Goal: Task Accomplishment & Management: Complete application form

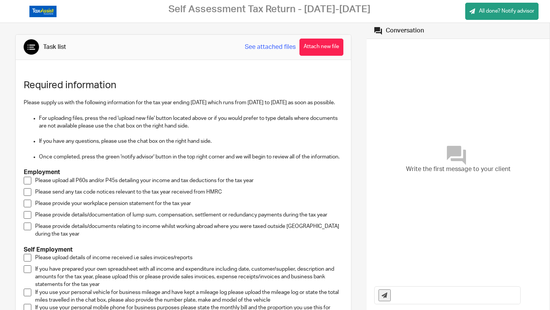
click at [44, 185] on p "Please upload all P60s and/or P45s detailing your income and tax deductions for…" at bounding box center [189, 181] width 308 height 8
click at [31, 188] on li "Please upload all P60s and/or P45s detailing your income and tax deductions for…" at bounding box center [183, 182] width 319 height 11
click at [27, 185] on span at bounding box center [28, 181] width 8 height 8
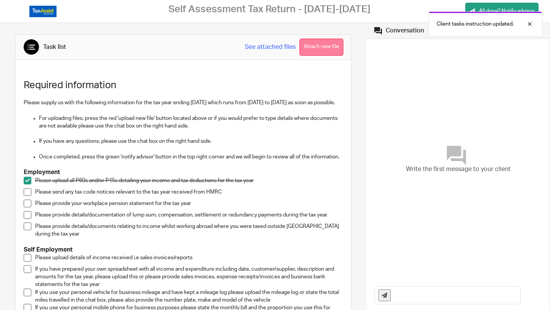
click at [328, 41] on button "Attach new file" at bounding box center [322, 47] width 44 height 17
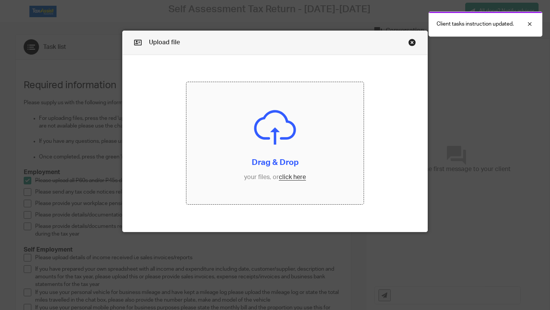
click at [286, 176] on input "file" at bounding box center [274, 143] width 177 height 122
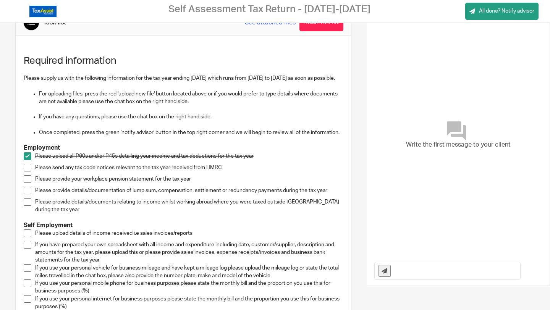
scroll to position [35, 0]
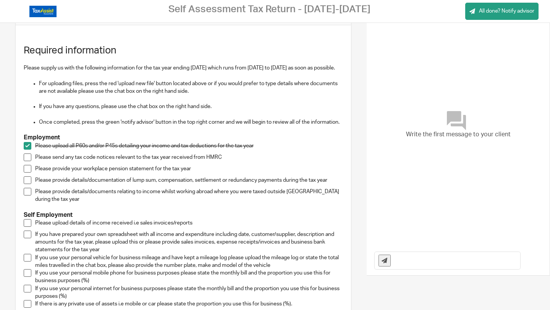
click at [45, 161] on p "Please send any tax code notices relevant to the tax year received from HMRC" at bounding box center [189, 158] width 308 height 8
click at [28, 161] on span at bounding box center [28, 158] width 8 height 8
click at [458, 262] on input "text" at bounding box center [458, 260] width 126 height 17
click at [502, 260] on input "I cannot locate my workplace pension statement, but I have attached my payslips…" at bounding box center [458, 260] width 126 height 17
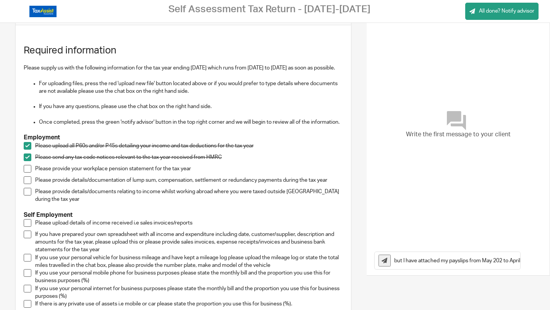
scroll to position [0, 121]
click at [504, 259] on input "I cannot locate my workplace pension statement, but I have attached my payslips…" at bounding box center [458, 260] width 126 height 17
drag, startPoint x: 506, startPoint y: 259, endPoint x: 546, endPoint y: 259, distance: 40.1
click at [546, 259] on div "I cannot locate my workplace pension statement, but I have attached my payslips…" at bounding box center [458, 261] width 183 height 30
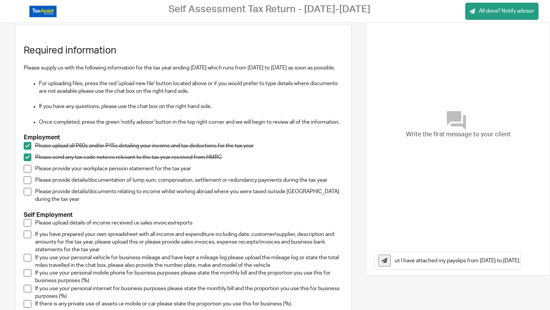
scroll to position [0, 0]
drag, startPoint x: 429, startPoint y: 264, endPoint x: 293, endPoint y: 264, distance: 136.0
click at [293, 264] on div "Task list See attached files Attach new file Required information Please supply…" at bounding box center [275, 200] width 550 height 425
click at [402, 258] on input "I cannot locate my workplace pension statement, but I have attached my payslips…" at bounding box center [458, 260] width 126 height 17
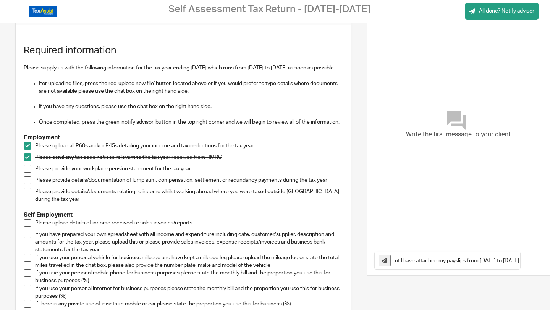
drag, startPoint x: 432, startPoint y: 259, endPoint x: 550, endPoint y: 259, distance: 117.7
click at [550, 259] on div "Conversation Write the first message to your client I switched from becoming a …" at bounding box center [458, 132] width 183 height 288
click at [501, 256] on input "I switched from becoming a consultant at my company, to a full-time employee in…" at bounding box center [458, 260] width 126 height 17
drag, startPoint x: 496, startPoint y: 258, endPoint x: 543, endPoint y: 258, distance: 47.0
click at [543, 258] on div "I switched from becoming a consultant at my company, to a full-time employee in…" at bounding box center [458, 261] width 183 height 30
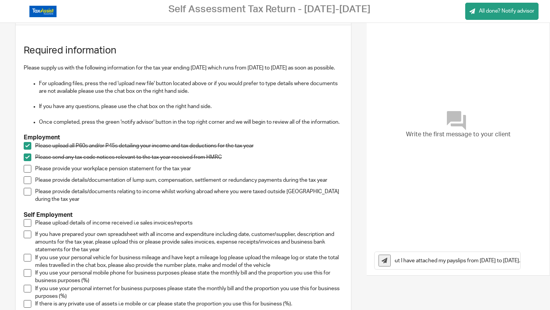
click at [516, 261] on input "I switched from becoming a consultant at my company, to a full-time employee in…" at bounding box center [458, 260] width 126 height 17
type input "I switched from becoming a consultant at my company, to a [DEMOGRAPHIC_DATA] in…"
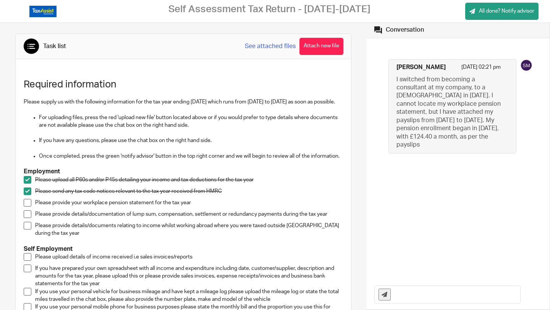
scroll to position [0, 0]
click at [322, 50] on button "Attach new file" at bounding box center [322, 47] width 44 height 17
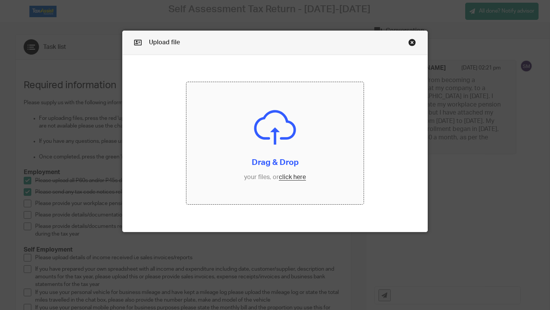
click at [290, 176] on input "file" at bounding box center [274, 143] width 177 height 122
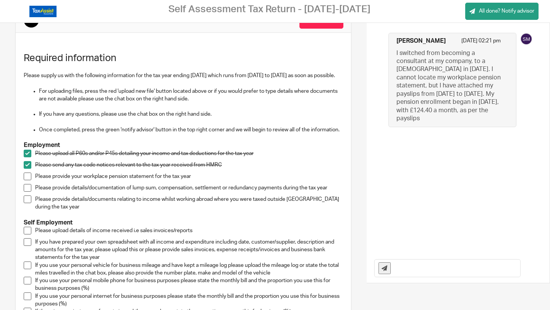
scroll to position [28, 0]
click at [29, 180] on span at bounding box center [28, 176] width 8 height 8
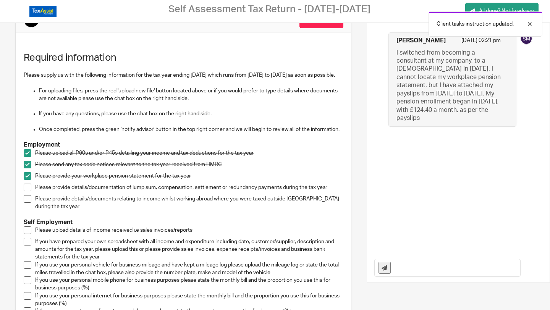
scroll to position [43, 0]
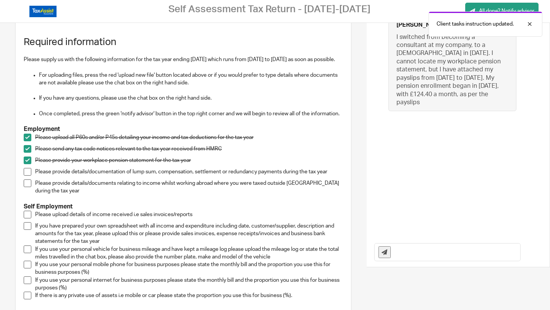
click at [431, 253] on input "text" at bounding box center [458, 252] width 126 height 17
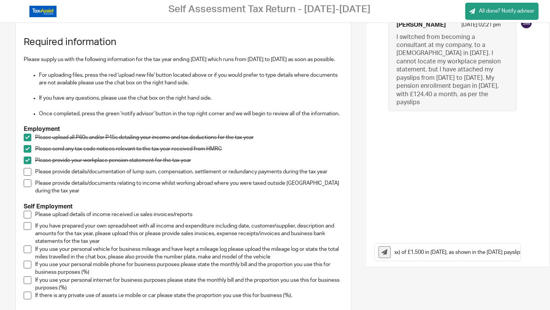
scroll to position [0, 105]
type input "I received a lump sum bonus (pre-tax) of £1,500 in [DATE], as shown in the [DAT…"
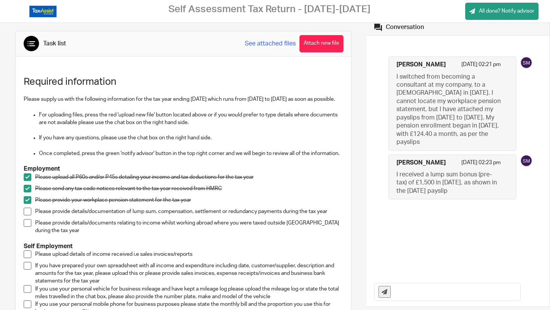
scroll to position [0, 0]
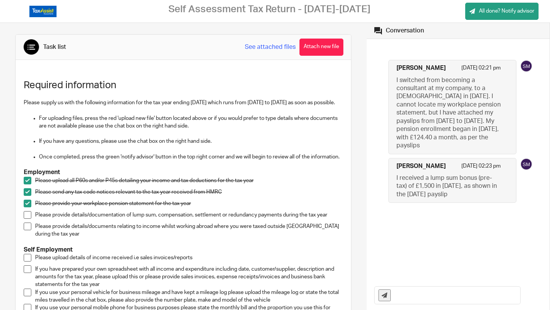
click at [26, 219] on span at bounding box center [28, 215] width 8 height 8
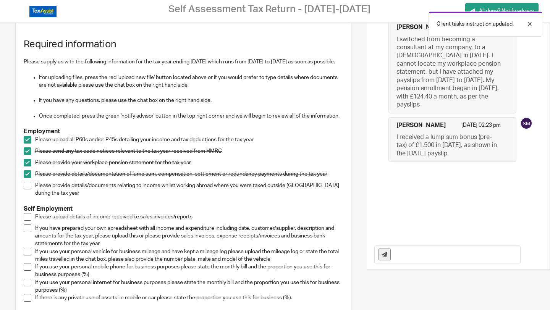
scroll to position [55, 0]
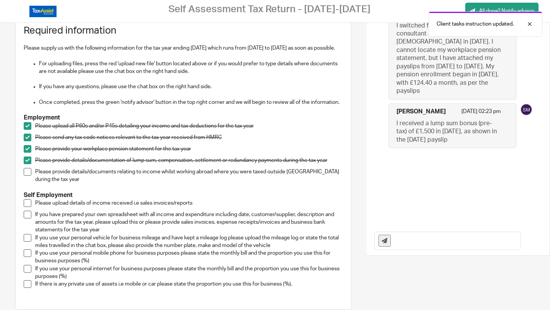
click at [23, 177] on div "Required information Please supply us with the following information for the ta…" at bounding box center [183, 156] width 327 height 282
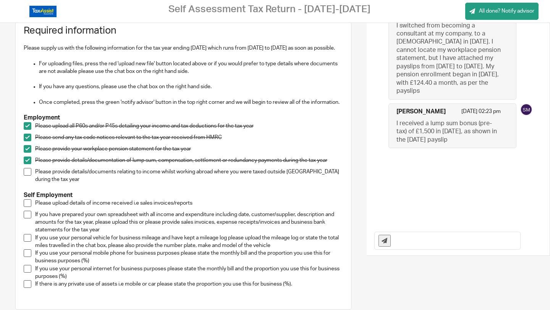
click at [26, 176] on span at bounding box center [28, 172] width 8 height 8
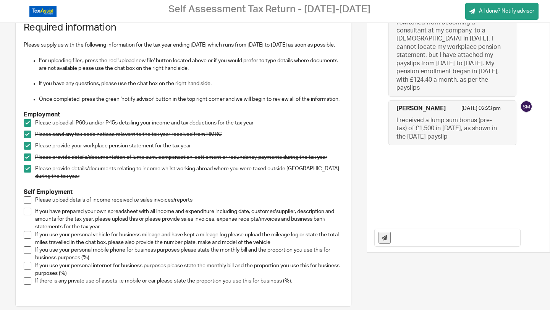
scroll to position [0, 0]
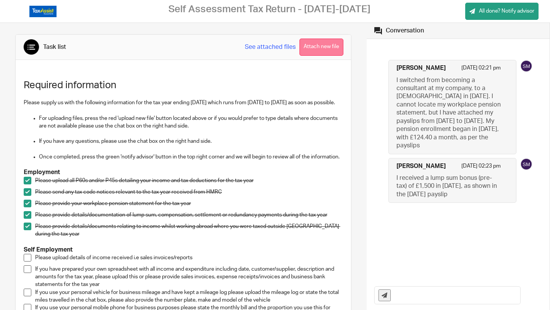
click at [327, 49] on button "Attach new file" at bounding box center [322, 47] width 44 height 17
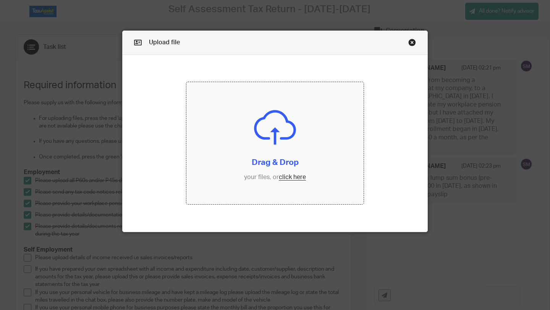
click at [292, 178] on input "file" at bounding box center [274, 143] width 177 height 122
click at [293, 177] on input "file" at bounding box center [274, 143] width 177 height 122
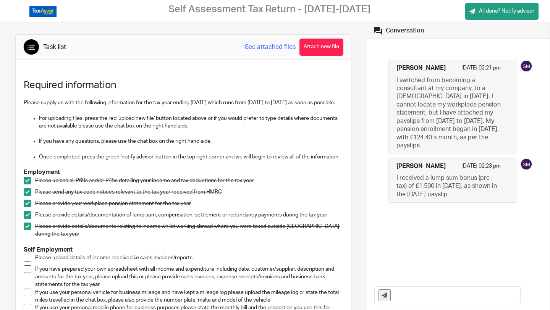
click at [394, 297] on div at bounding box center [448, 295] width 146 height 17
click at [400, 297] on input "text" at bounding box center [458, 295] width 126 height 17
type input "Self-employment revenue = £1,112.48"
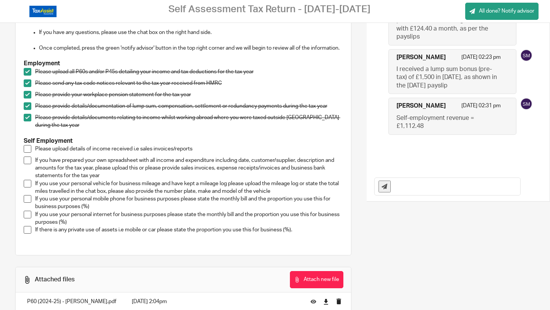
scroll to position [112, 0]
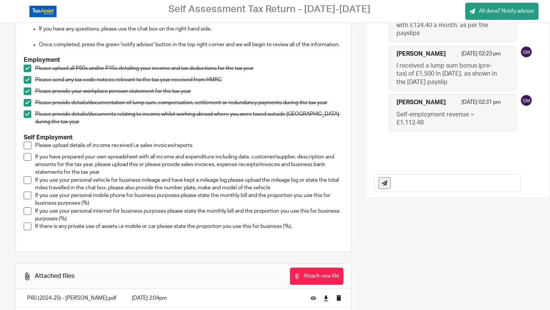
click at [30, 149] on span at bounding box center [28, 146] width 8 height 8
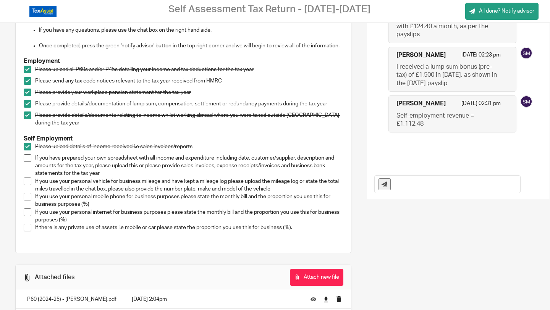
scroll to position [0, 0]
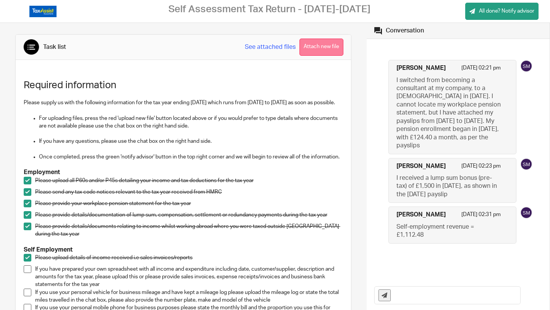
click at [329, 54] on button "Attach new file" at bounding box center [322, 47] width 44 height 17
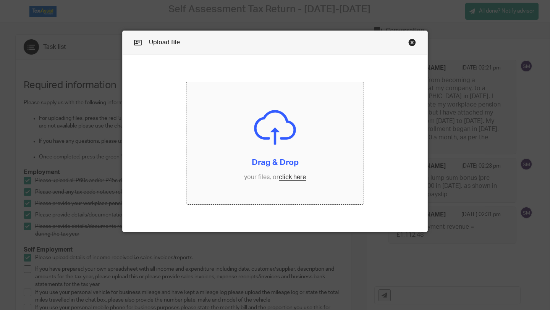
click at [287, 173] on input "file" at bounding box center [274, 143] width 177 height 122
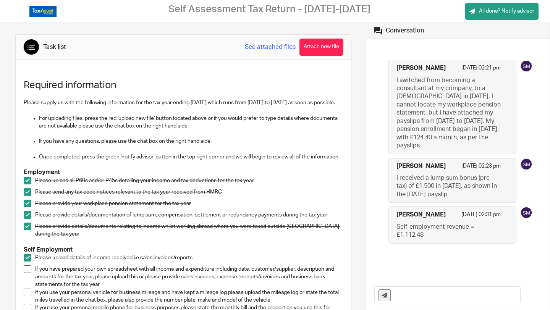
click at [417, 293] on input "text" at bounding box center [458, 295] width 126 height 17
type input "Self-employment expenses = £869.59"
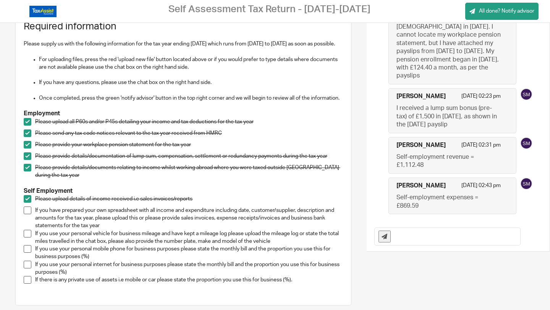
scroll to position [76, 0]
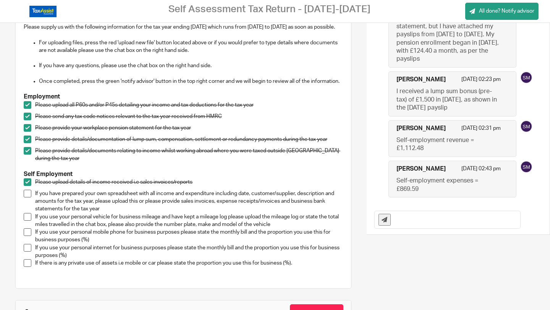
click at [28, 198] on span at bounding box center [28, 194] width 8 height 8
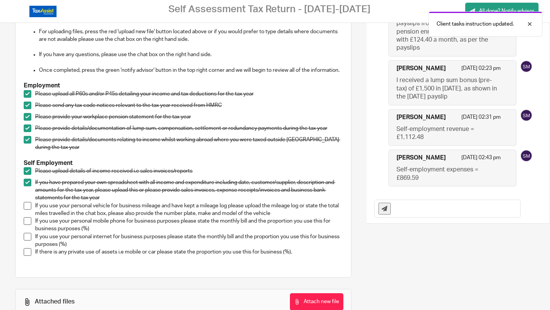
scroll to position [87, 0]
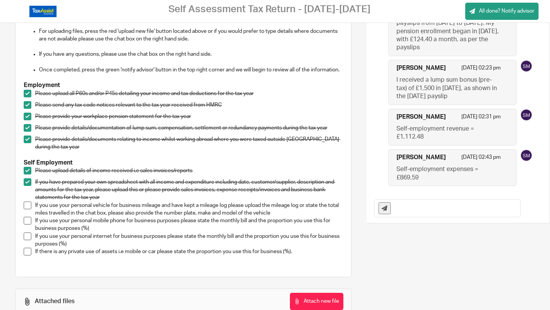
click at [26, 209] on span at bounding box center [28, 206] width 8 height 8
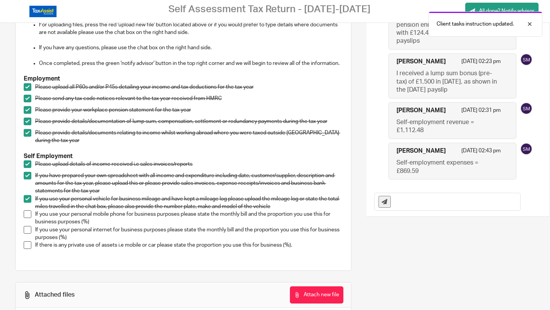
scroll to position [94, 0]
click at [410, 203] on input "text" at bounding box center [458, 201] width 126 height 17
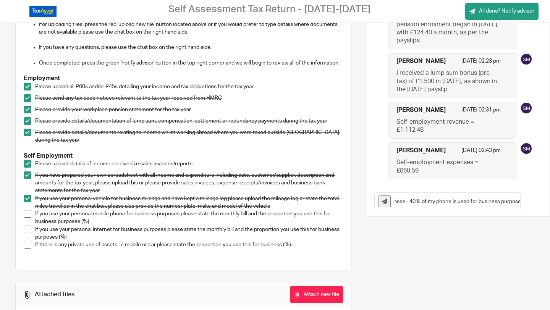
scroll to position [0, 141]
type input "I've included the monthly bill for my phone bill in my expenses - 40% of my pho…"
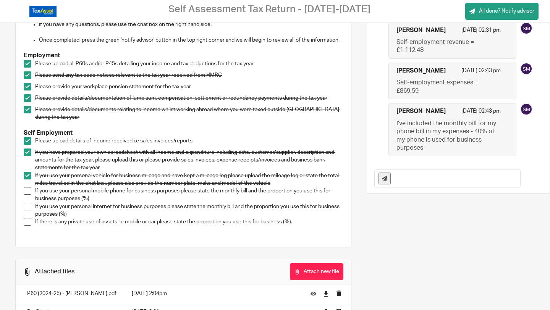
scroll to position [200, 0]
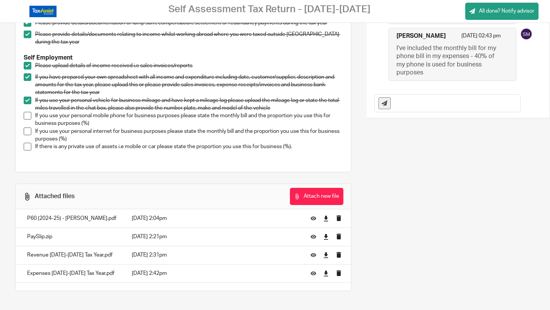
click at [30, 116] on span at bounding box center [28, 116] width 8 height 8
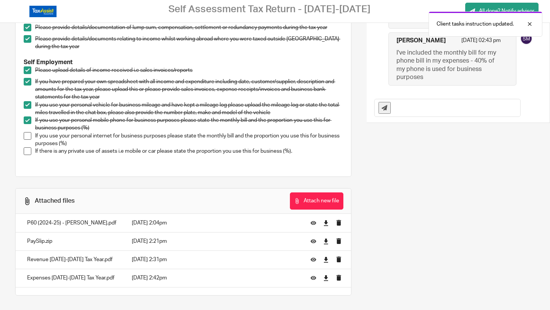
scroll to position [186, 0]
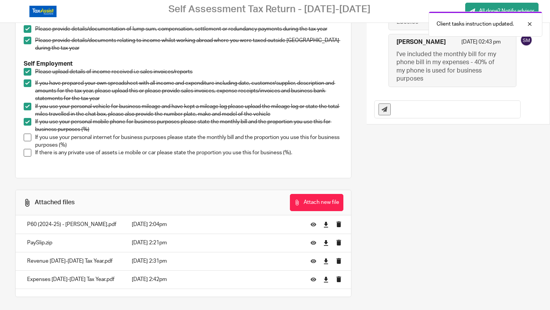
click at [406, 113] on input "text" at bounding box center [458, 109] width 126 height 17
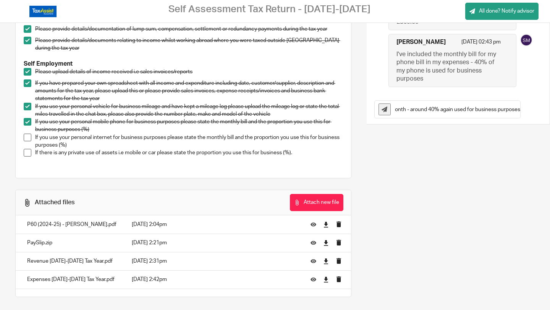
scroll to position [0, 100]
type input "Internet bill for the last tax year is £55 a month - around 40% again used for …"
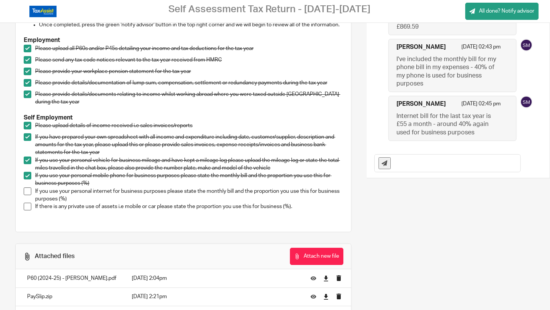
scroll to position [140, 0]
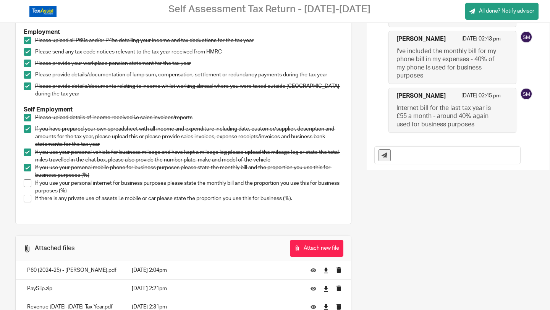
click at [30, 187] on span at bounding box center [28, 184] width 8 height 8
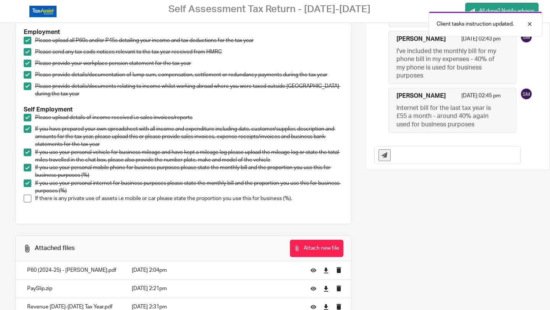
click at [423, 159] on input "text" at bounding box center [458, 155] width 126 height 17
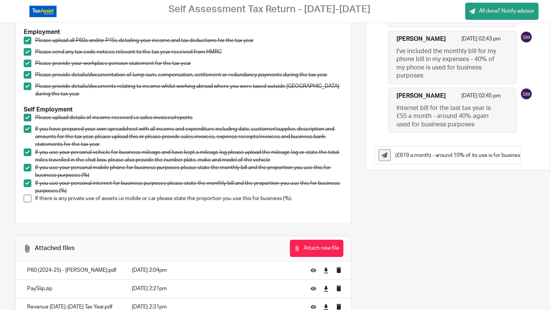
scroll to position [0, 139]
type input "I use my car, but also got a new car that I pay monthly for (£619 a month) - ar…"
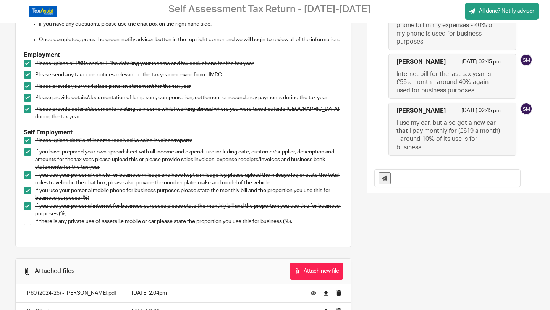
scroll to position [120, 0]
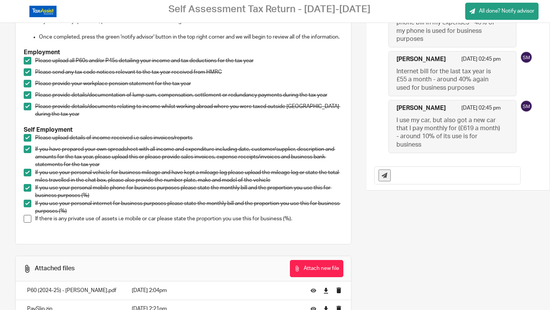
click at [23, 230] on div "Required information Please supply us with the following information for the ta…" at bounding box center [183, 91] width 327 height 282
click at [28, 223] on span at bounding box center [28, 219] width 8 height 8
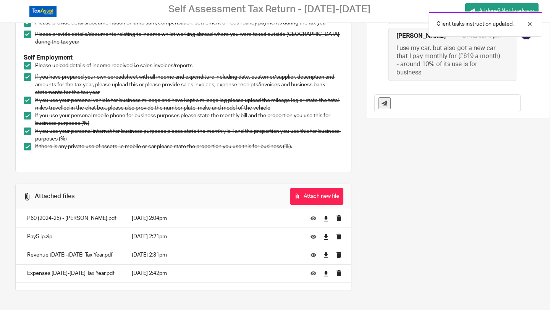
scroll to position [0, 0]
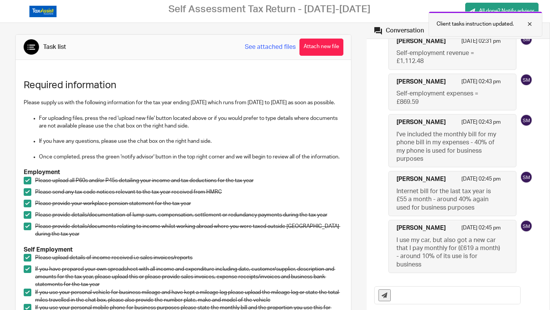
click at [533, 22] on div at bounding box center [524, 23] width 21 height 9
click at [516, 9] on span "All done? Notify advisor" at bounding box center [506, 11] width 55 height 8
